Goal: Transaction & Acquisition: Purchase product/service

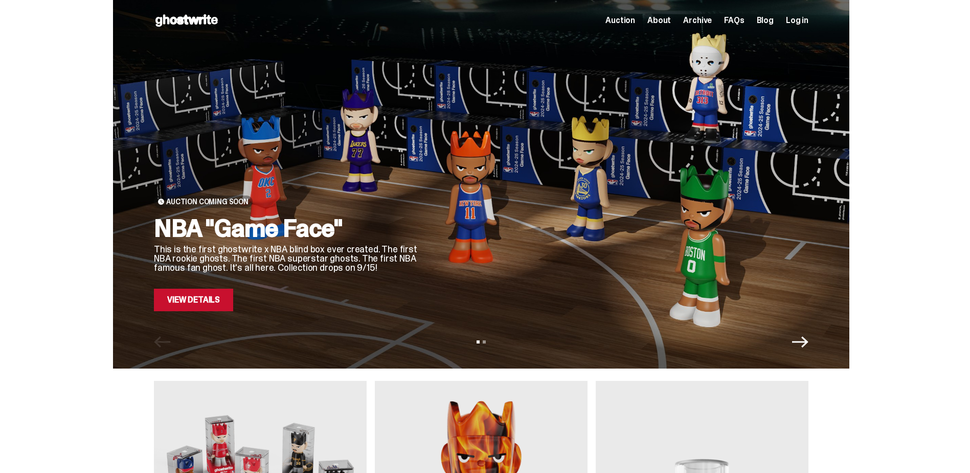
drag, startPoint x: 200, startPoint y: 306, endPoint x: 47, endPoint y: 286, distance: 154.8
click at [47, 286] on div "Auction Coming Soon NBA "Game Face" This is the first ghostwrite x NBA blind bo…" at bounding box center [481, 184] width 963 height 368
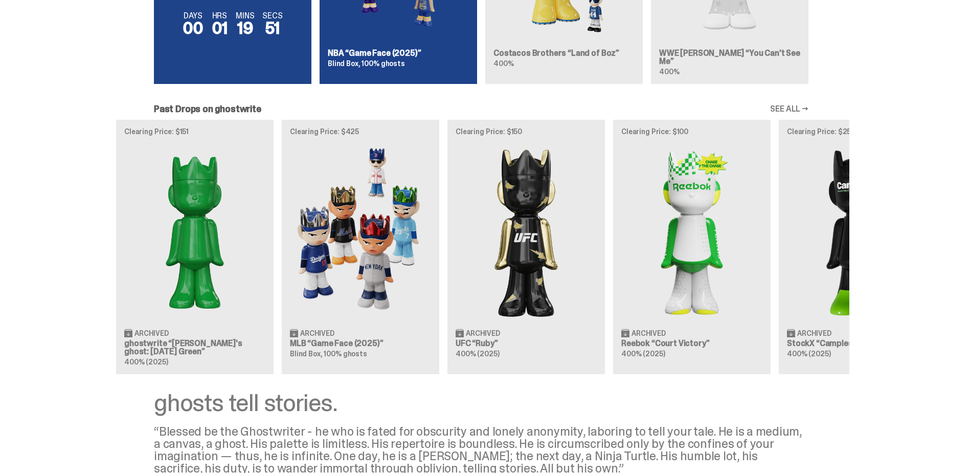
scroll to position [0, 331]
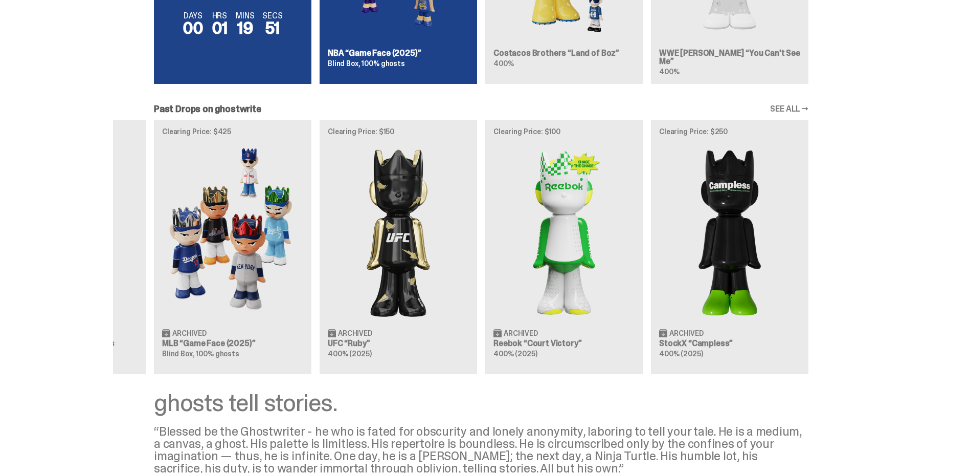
click at [272, 272] on div "Clearing Price: $356 Archived ghostwrite “Two” 400% (2025) Clearing Price: $151…" at bounding box center [481, 247] width 737 height 254
click at [362, 250] on div "Clearing Price: $356 Archived ghostwrite “Two” 400% (2025) Clearing Price: $151…" at bounding box center [481, 247] width 737 height 254
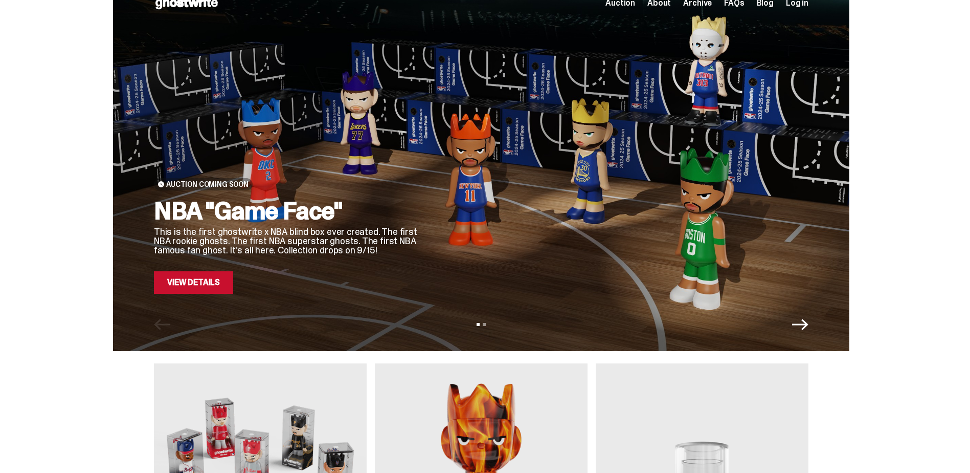
scroll to position [0, 0]
